Goal: Task Accomplishment & Management: Manage account settings

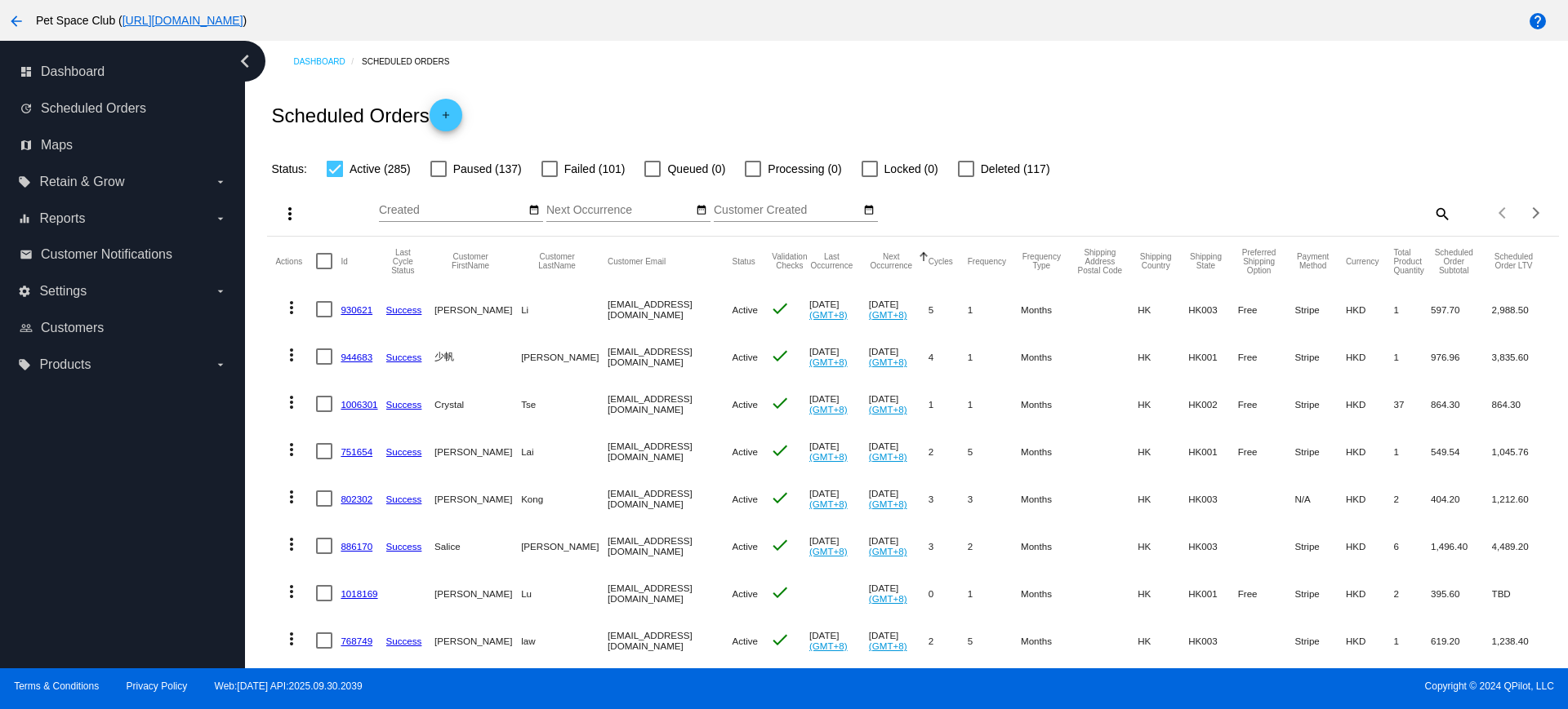
click at [1432, 213] on mat-icon "search" at bounding box center [1442, 213] width 20 height 25
click at [1280, 215] on input "Search" at bounding box center [1290, 211] width 322 height 13
paste input "748796"
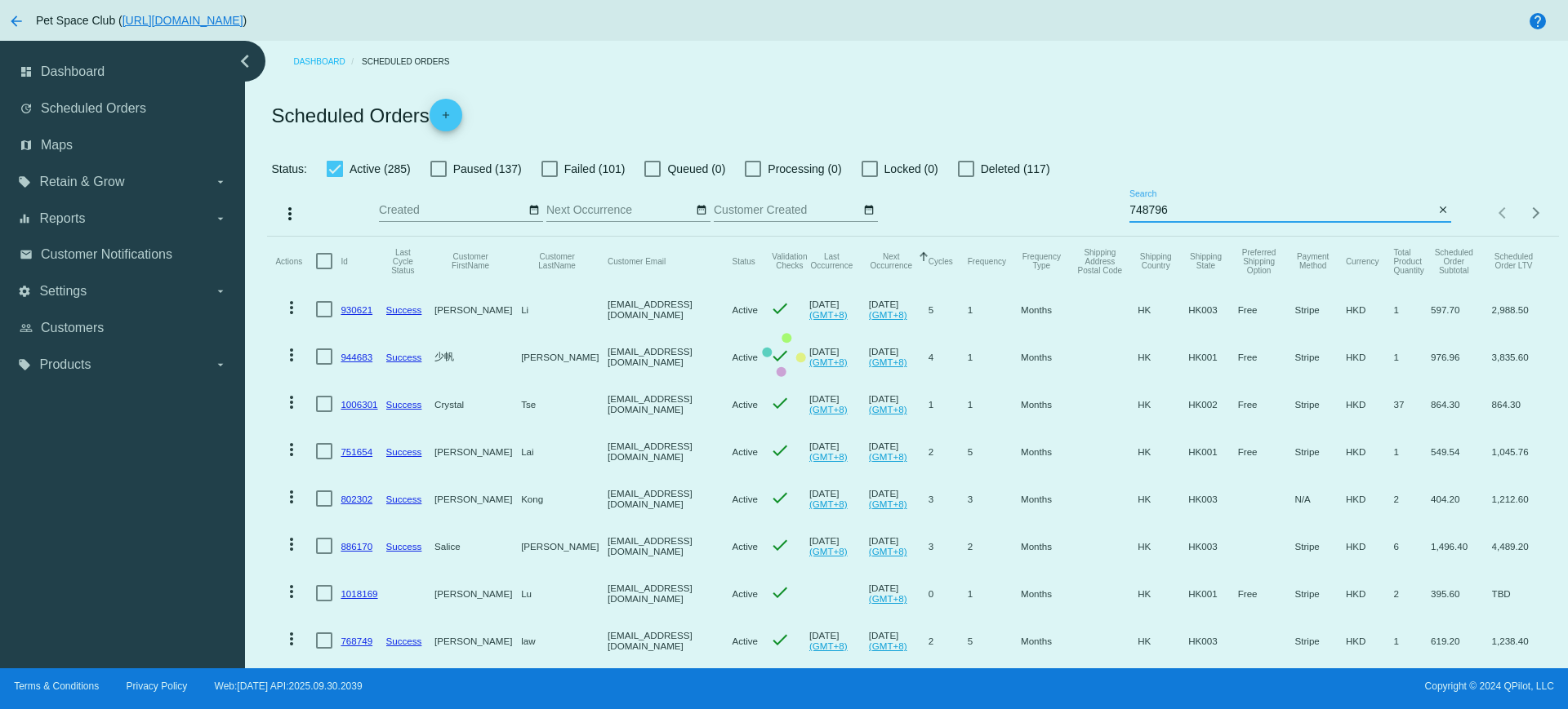
type input "748796"
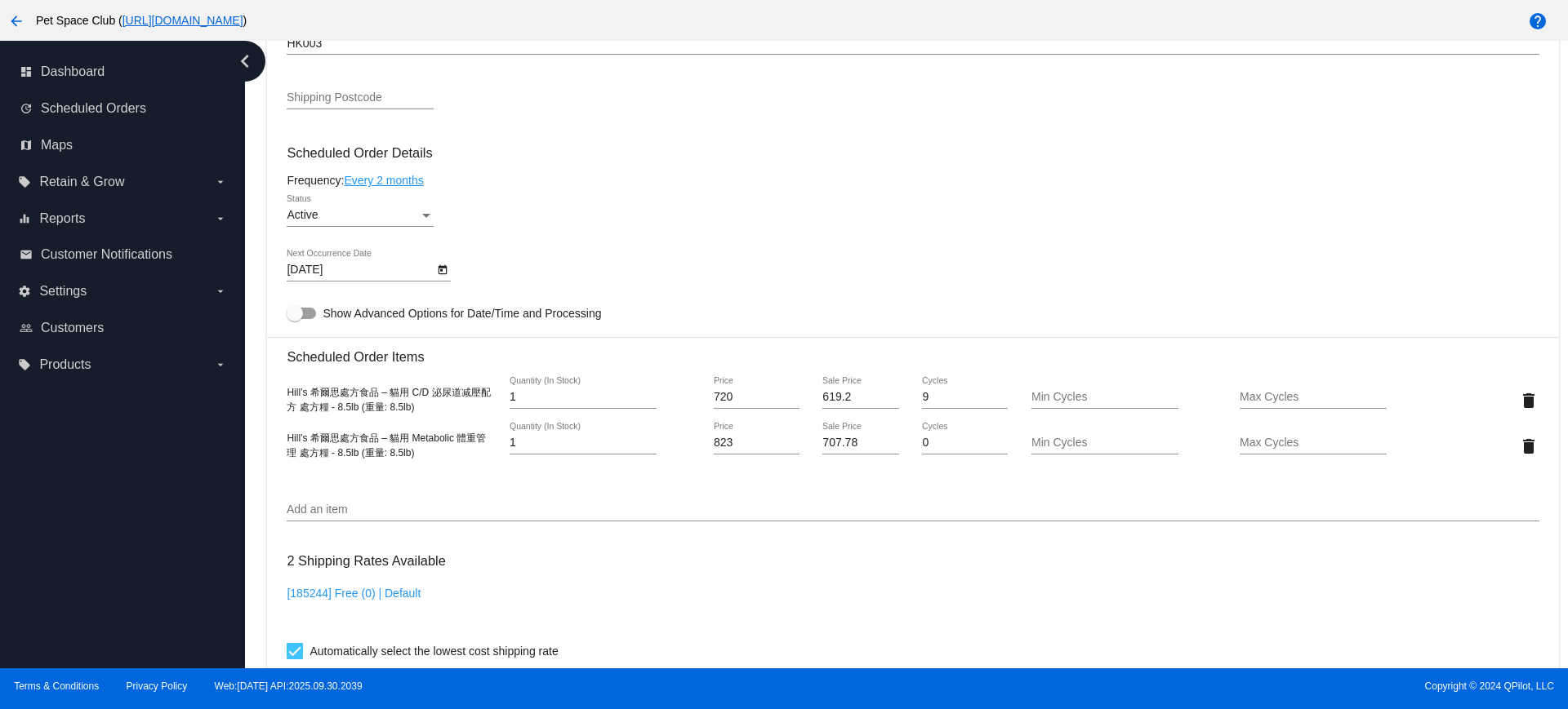
scroll to position [918, 0]
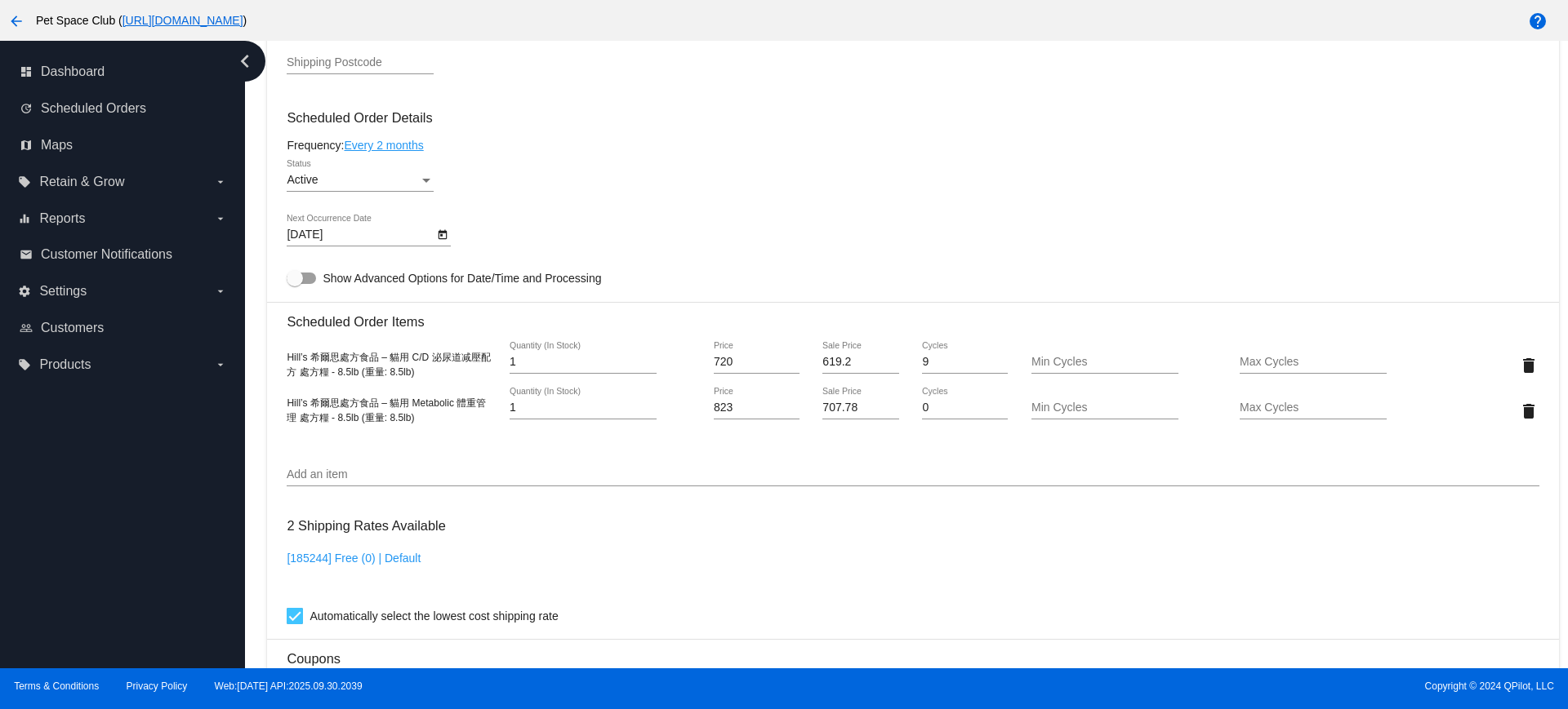
click at [1445, 233] on div "10/5/2025 Next Occurrence Date" at bounding box center [913, 238] width 1252 height 47
click at [439, 234] on icon "Open calendar" at bounding box center [443, 235] width 12 height 20
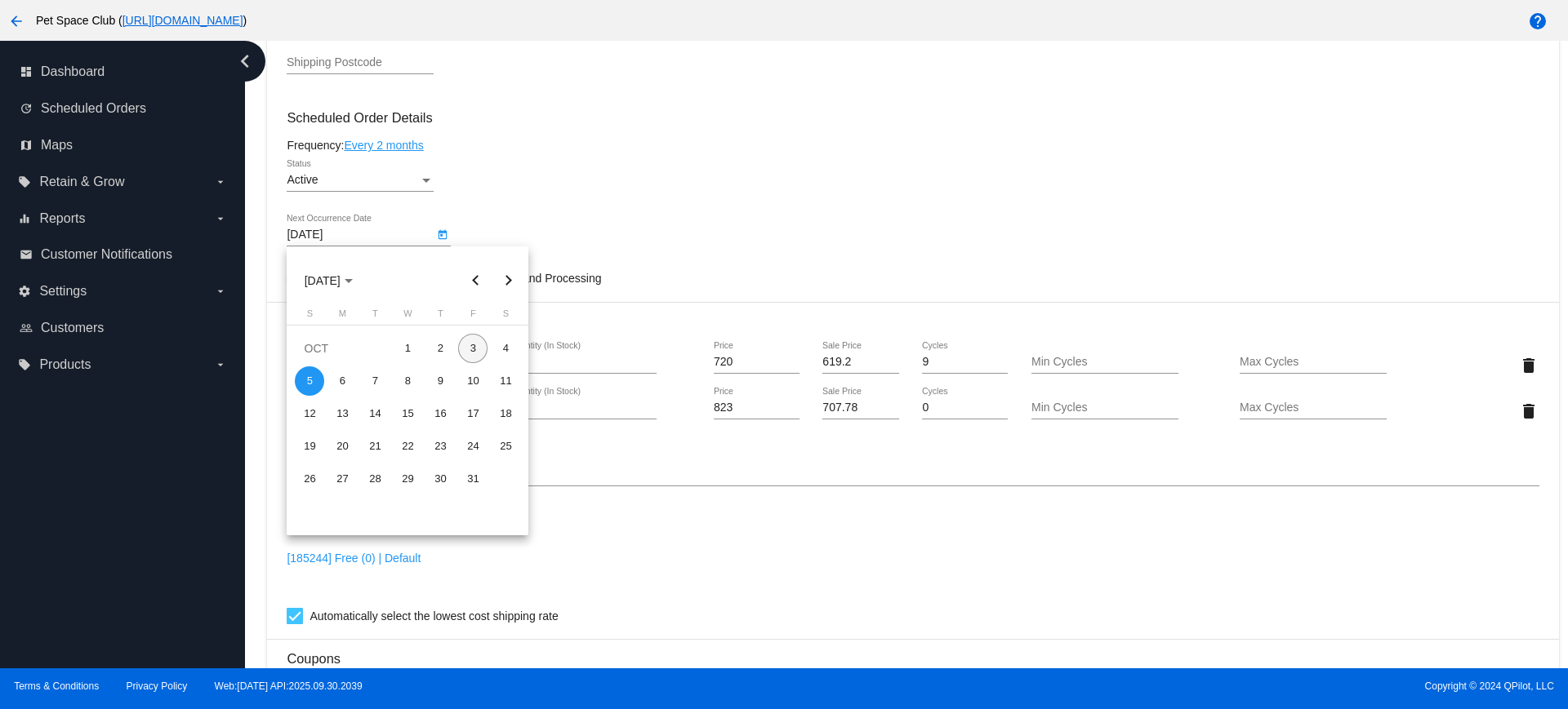
click at [469, 351] on div "3" at bounding box center [473, 348] width 29 height 29
type input "10/3/2025"
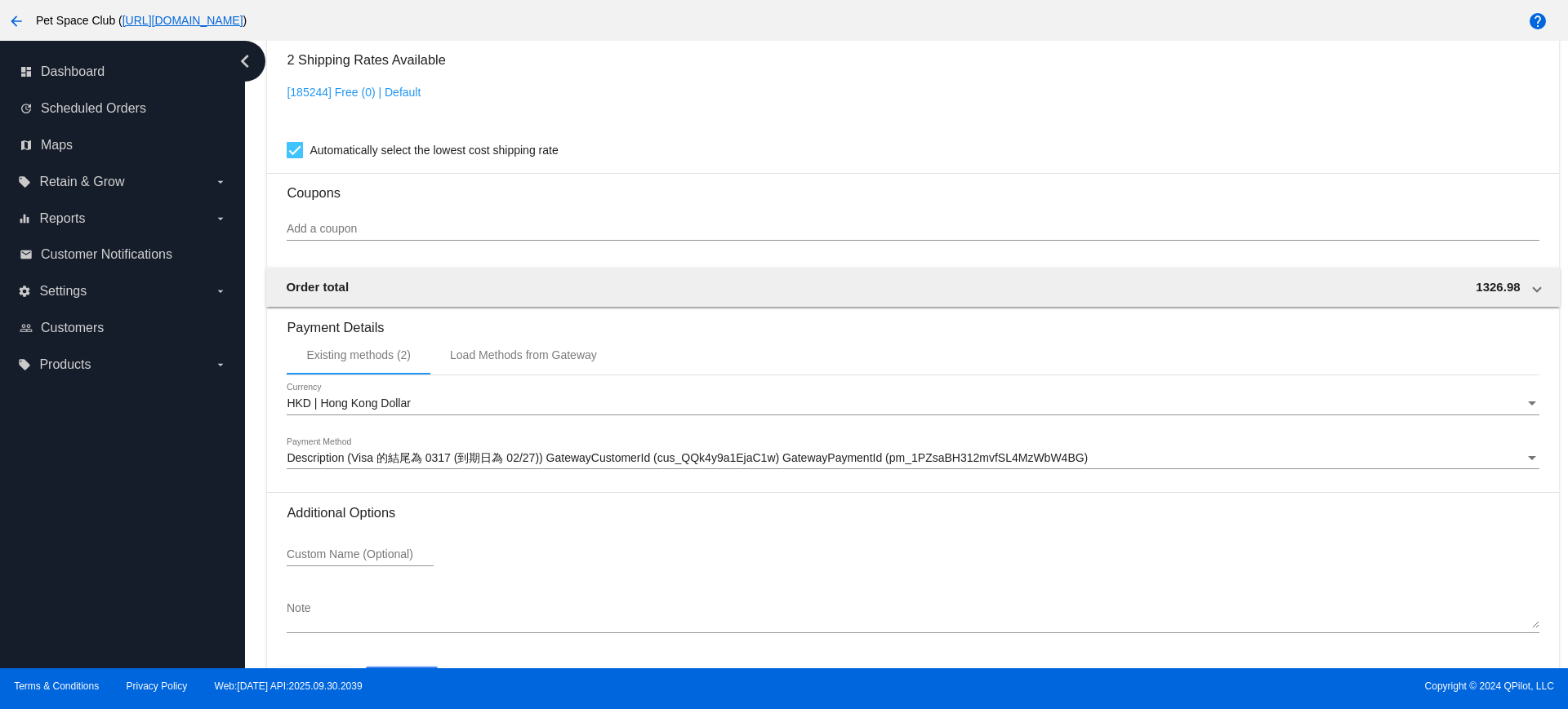
scroll to position [1439, 0]
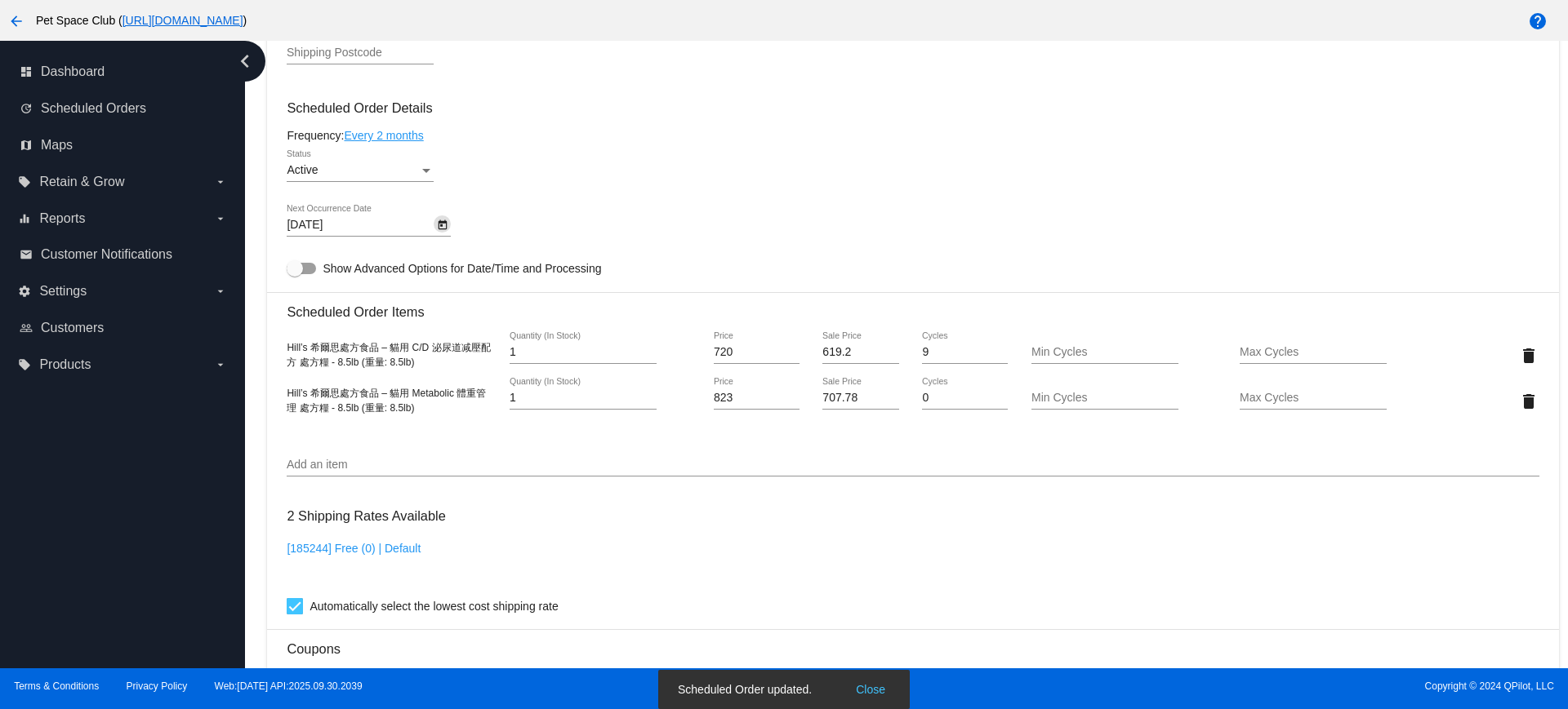
scroll to position [826, 0]
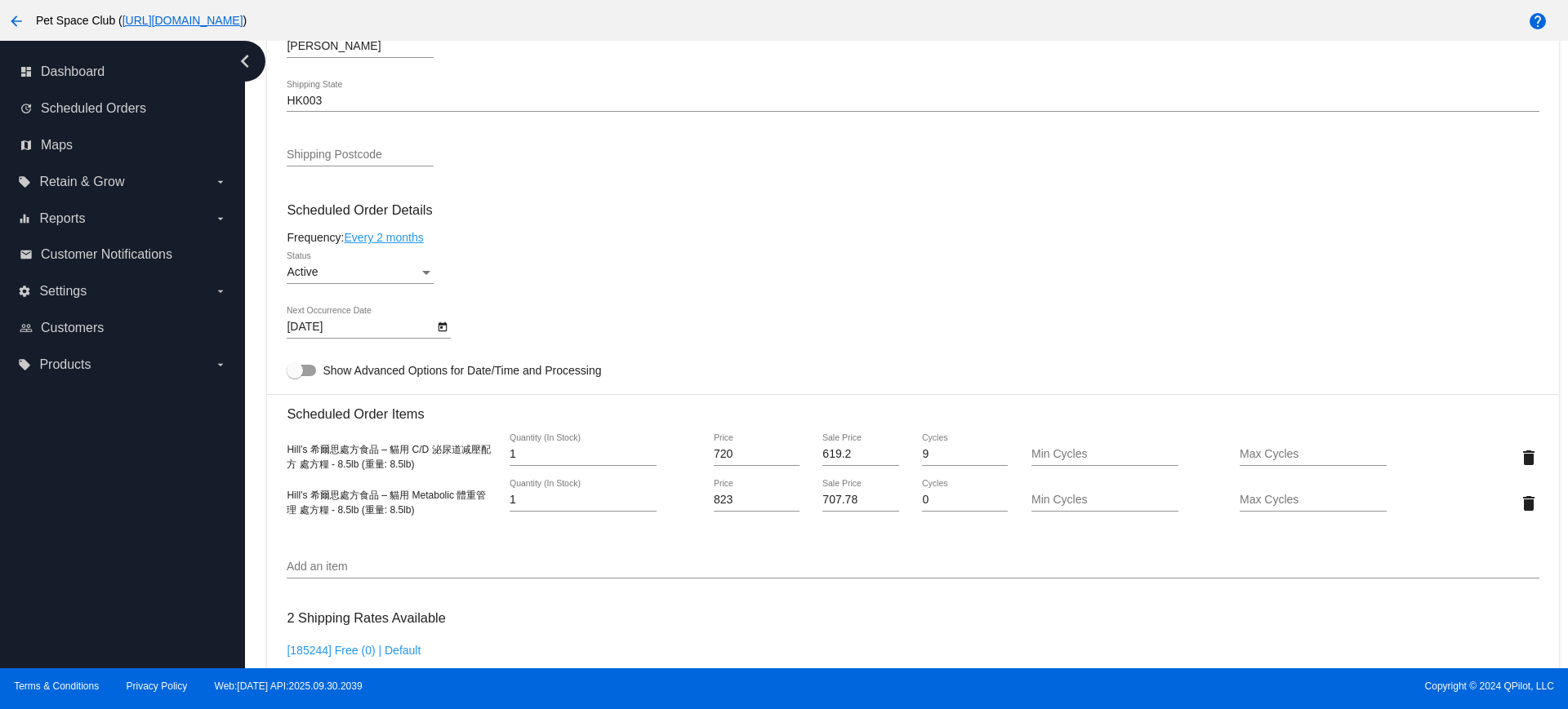
click at [119, 452] on div "dashboard Dashboard update Scheduled Orders map Maps local_offer Retain & Grow …" at bounding box center [123, 355] width 245 height 628
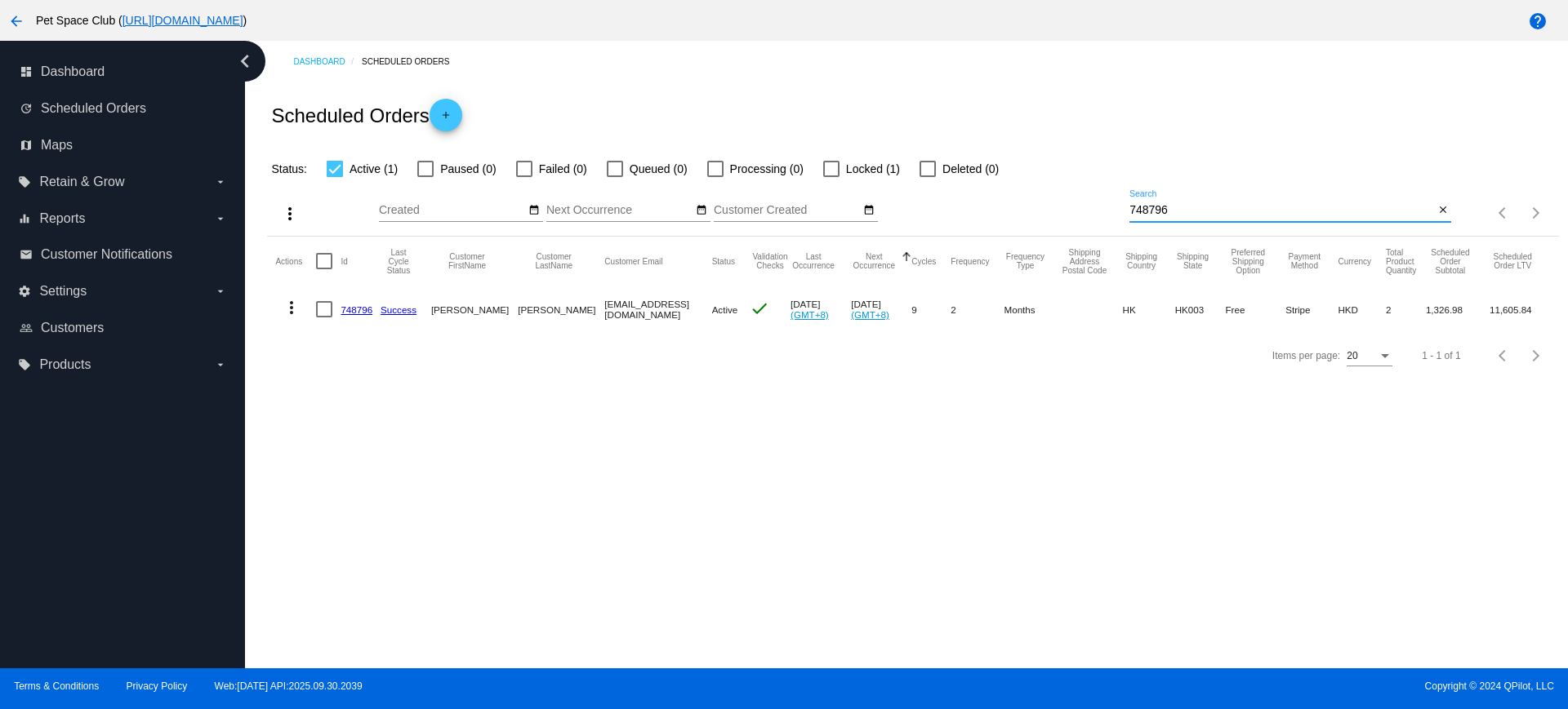
drag, startPoint x: 1210, startPoint y: 207, endPoint x: 1104, endPoint y: 208, distance: 106.0
click at [1104, 208] on div "more_vert Oct Jan Feb Mar [DATE]" at bounding box center [912, 208] width 1291 height 58
